Goal: Task Accomplishment & Management: Complete application form

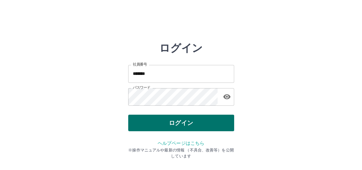
drag, startPoint x: 0, startPoint y: 0, endPoint x: 176, endPoint y: 122, distance: 213.9
click at [175, 122] on button "ログイン" at bounding box center [181, 123] width 106 height 17
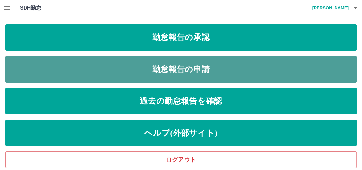
click at [190, 66] on link "勤怠報告の申請" at bounding box center [180, 69] width 351 height 26
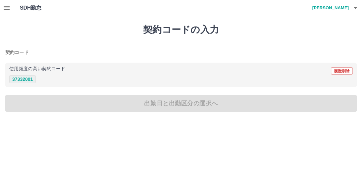
click at [29, 79] on button "37332001" at bounding box center [22, 79] width 26 height 8
type input "********"
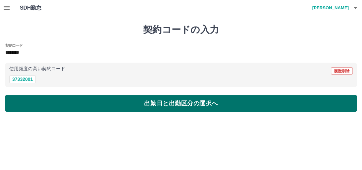
click at [157, 104] on button "出勤日と出勤区分の選択へ" at bounding box center [180, 103] width 351 height 17
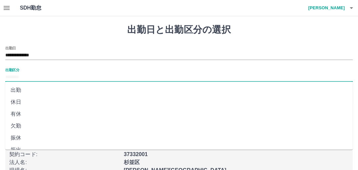
drag, startPoint x: 35, startPoint y: 74, endPoint x: 40, endPoint y: 77, distance: 6.4
click at [35, 74] on input "出勤区分" at bounding box center [178, 77] width 347 height 8
click at [34, 87] on li "出勤" at bounding box center [178, 90] width 347 height 12
type input "**"
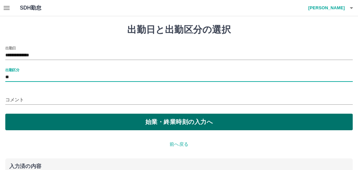
click at [66, 121] on button "始業・終業時刻の入力へ" at bounding box center [178, 122] width 347 height 17
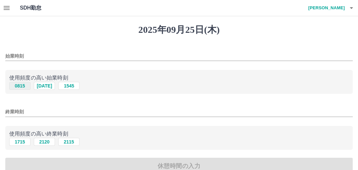
click at [22, 86] on button "0815" at bounding box center [19, 86] width 21 height 8
type input "****"
drag, startPoint x: 25, startPoint y: 141, endPoint x: 41, endPoint y: 136, distance: 17.3
click at [25, 141] on button "1715" at bounding box center [19, 142] width 21 height 8
type input "****"
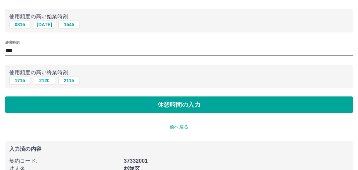
scroll to position [79, 0]
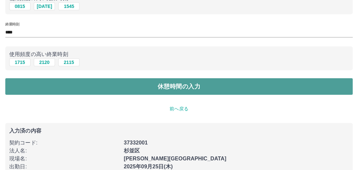
click at [181, 85] on button "休憩時間の入力" at bounding box center [178, 86] width 347 height 17
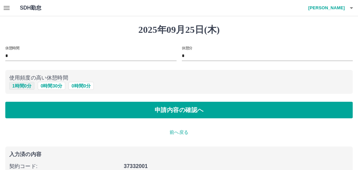
click at [24, 87] on button "1 時間 0 分" at bounding box center [21, 86] width 25 height 8
type input "*"
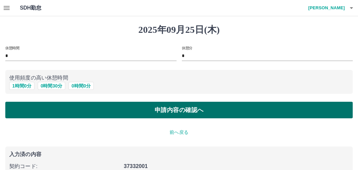
click at [150, 107] on button "申請内容の確認へ" at bounding box center [178, 110] width 347 height 17
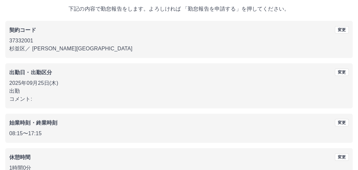
scroll to position [78, 0]
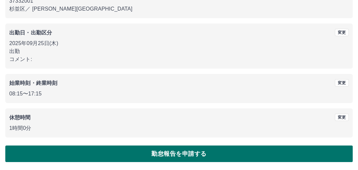
click at [171, 153] on button "勤怠報告を申請する" at bounding box center [178, 153] width 347 height 17
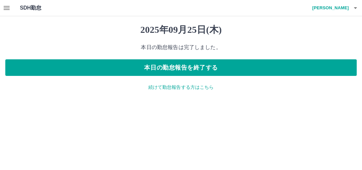
click at [7, 8] on icon "button" at bounding box center [7, 8] width 6 height 4
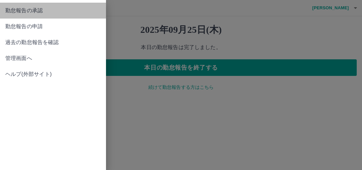
click at [25, 12] on span "勤怠報告の承認" at bounding box center [52, 11] width 95 height 8
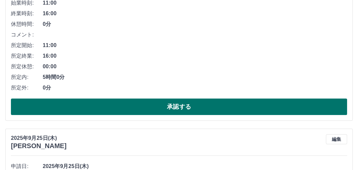
click at [151, 105] on button "承認する" at bounding box center [179, 106] width 336 height 17
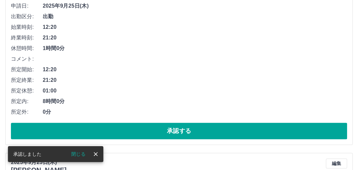
scroll to position [478, 0]
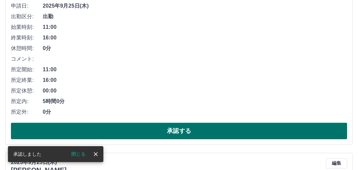
click at [170, 133] on button "承認する" at bounding box center [179, 131] width 336 height 17
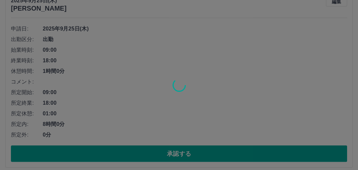
scroll to position [824, 0]
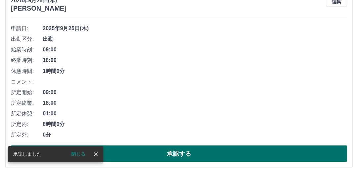
click at [182, 154] on button "承認する" at bounding box center [179, 153] width 336 height 17
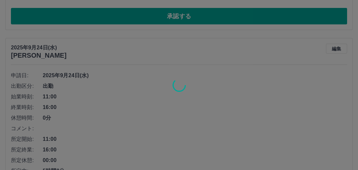
scroll to position [1301, 0]
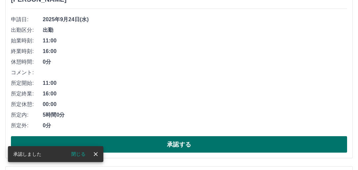
click at [184, 147] on button "承認する" at bounding box center [179, 144] width 336 height 17
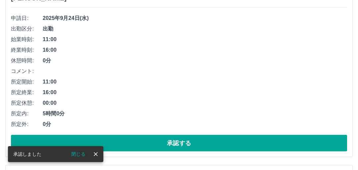
scroll to position [1171, 0]
click at [185, 143] on button "承認する" at bounding box center [179, 143] width 336 height 17
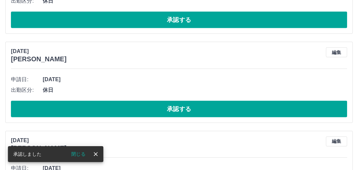
scroll to position [1199, 0]
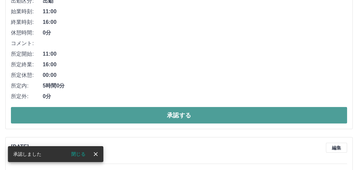
click at [182, 119] on button "承認する" at bounding box center [179, 115] width 336 height 17
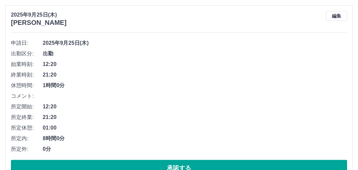
scroll to position [477, 0]
